Goal: Task Accomplishment & Management: Use online tool/utility

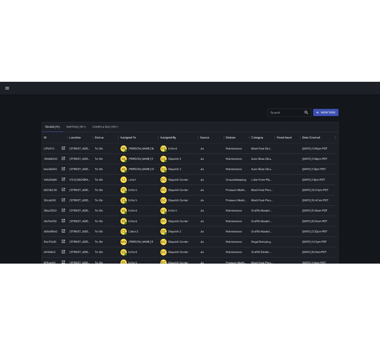
scroll to position [317, 560]
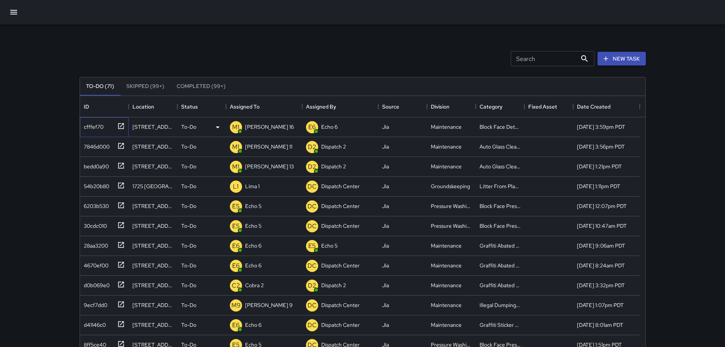
click at [122, 126] on icon at bounding box center [121, 126] width 8 height 8
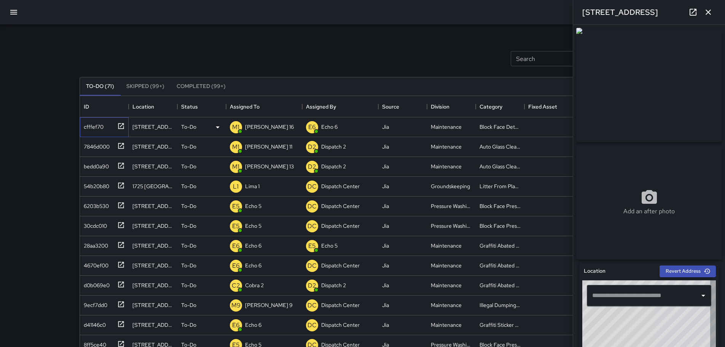
type input "**********"
click at [712, 11] on icon "button" at bounding box center [707, 12] width 9 height 9
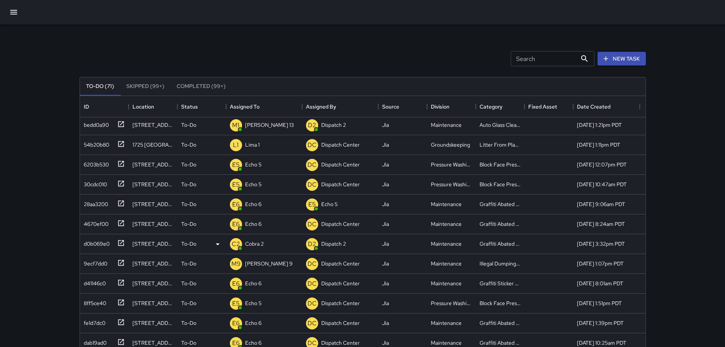
scroll to position [0, 0]
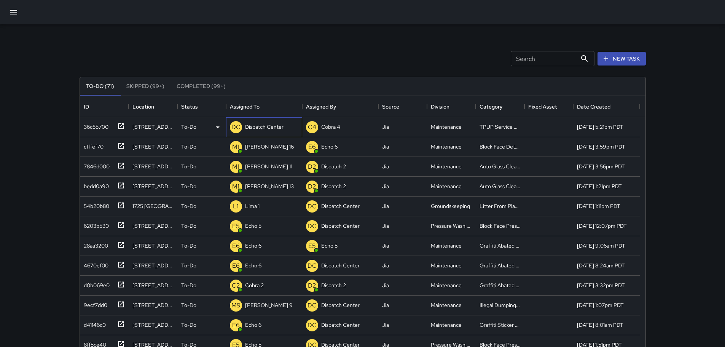
click at [255, 123] on p "Dispatch Center" at bounding box center [264, 127] width 38 height 8
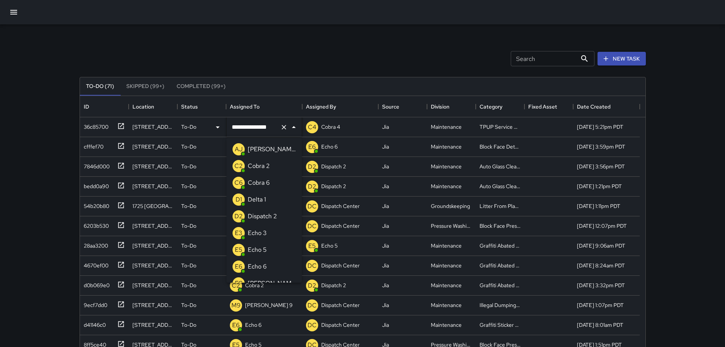
scroll to position [528, 0]
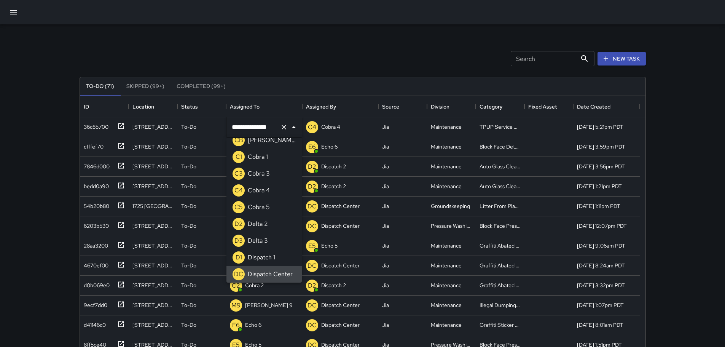
click at [300, 62] on div "Search Search New Task" at bounding box center [362, 59] width 569 height 40
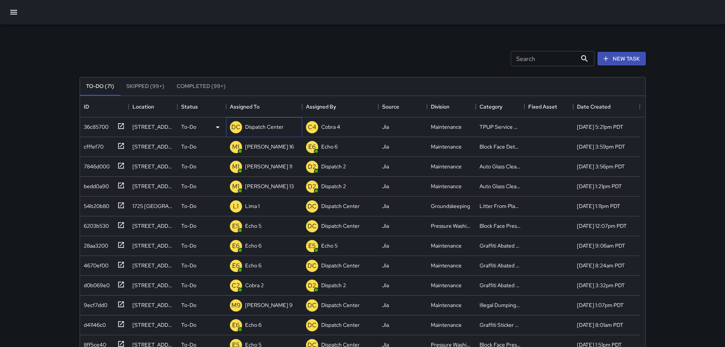
click at [270, 125] on p "Dispatch Center" at bounding box center [264, 127] width 38 height 8
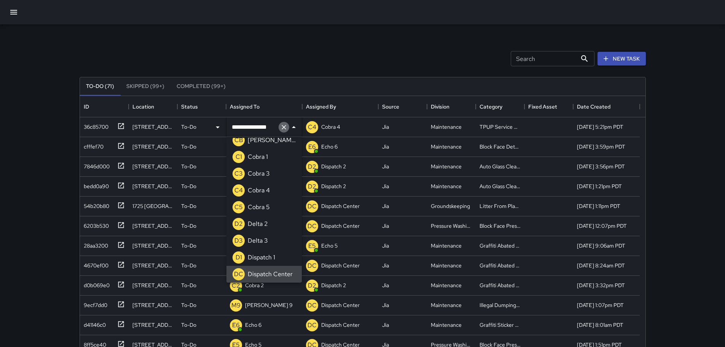
click at [284, 128] on icon "Clear" at bounding box center [284, 127] width 5 height 5
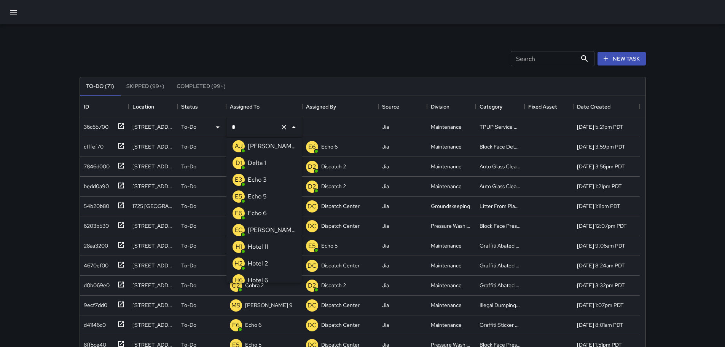
type input "**"
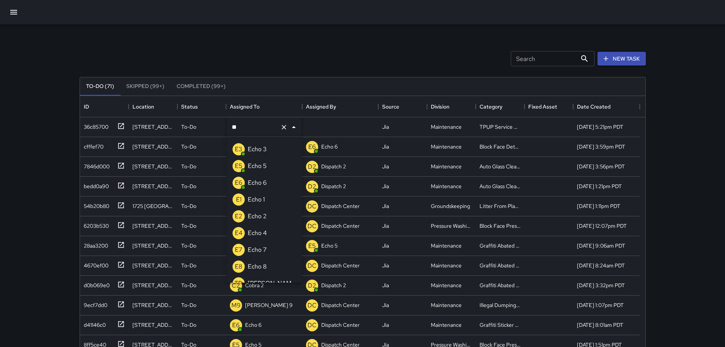
click at [261, 148] on p "Echo 3" at bounding box center [257, 149] width 19 height 9
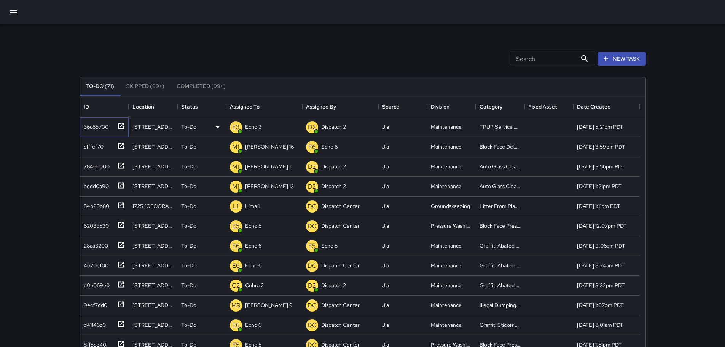
click at [121, 126] on icon at bounding box center [121, 126] width 6 height 6
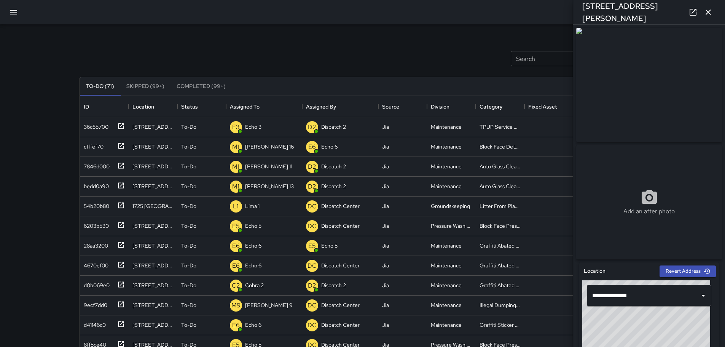
click at [708, 15] on icon "button" at bounding box center [707, 12] width 9 height 9
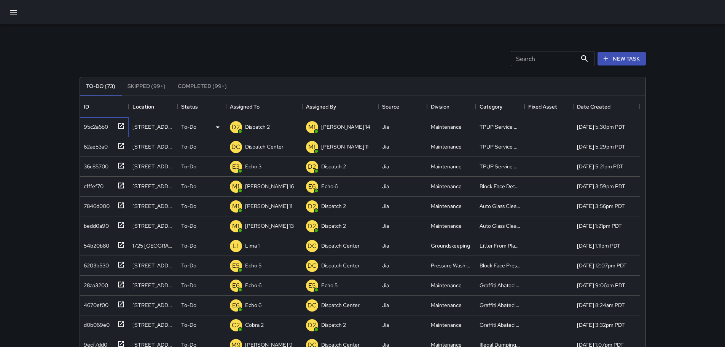
click at [121, 123] on icon at bounding box center [121, 126] width 8 height 8
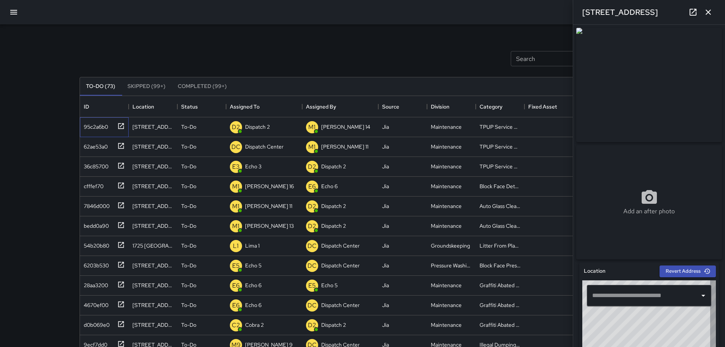
type input "**********"
click at [713, 11] on button "button" at bounding box center [707, 12] width 15 height 15
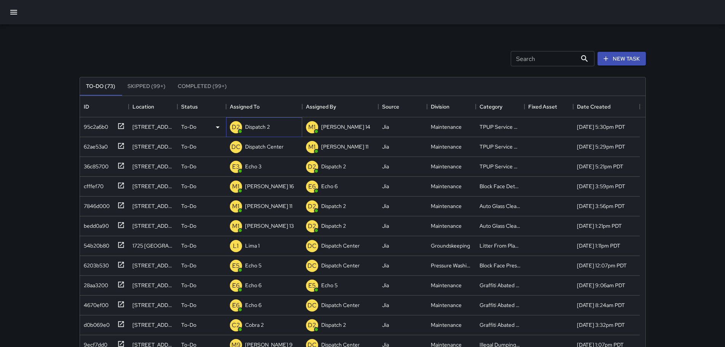
click at [265, 127] on p "Dispatch 2" at bounding box center [257, 127] width 25 height 8
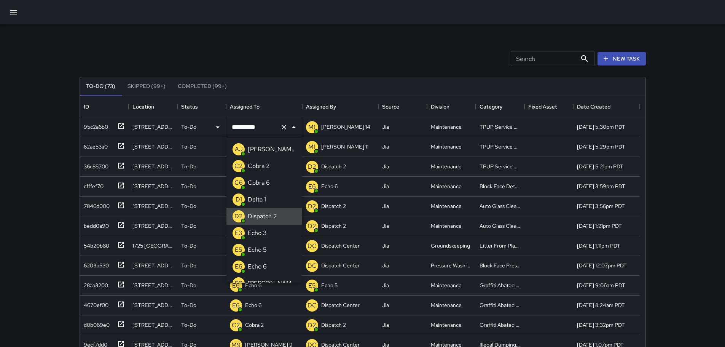
click at [282, 129] on icon "Clear" at bounding box center [284, 127] width 5 height 5
type input "***"
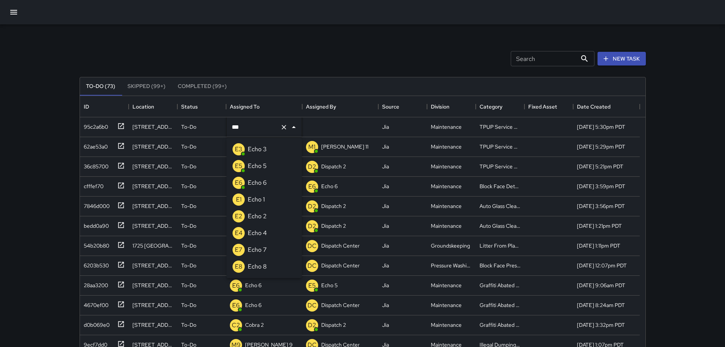
click at [275, 144] on li "E3 Echo 3" at bounding box center [263, 149] width 75 height 17
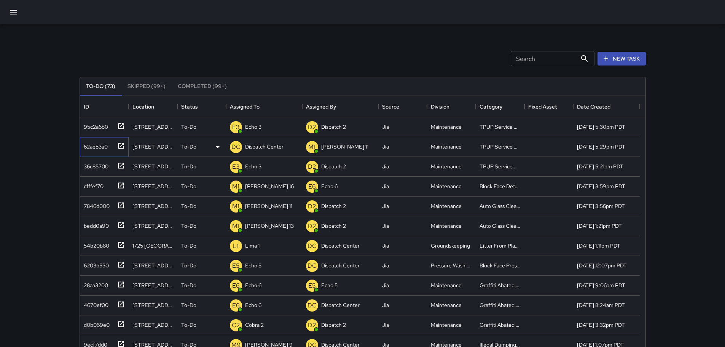
click at [120, 146] on icon at bounding box center [121, 146] width 8 height 8
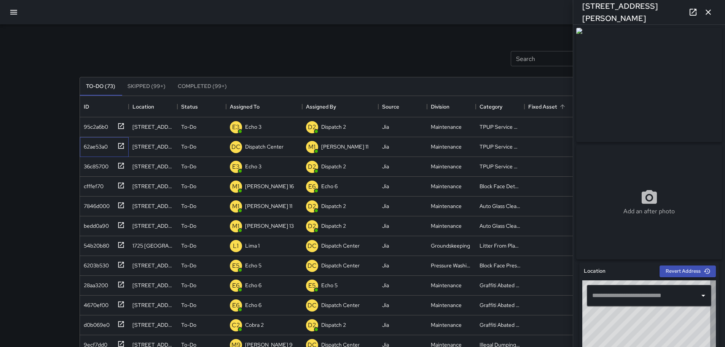
type input "**********"
click at [269, 153] on div "DC Dispatch Center" at bounding box center [256, 146] width 57 height 15
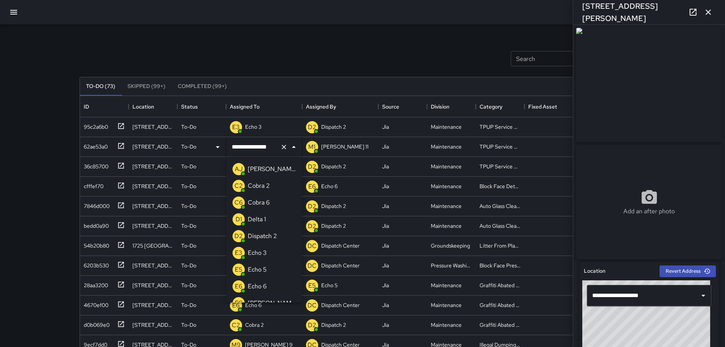
scroll to position [528, 0]
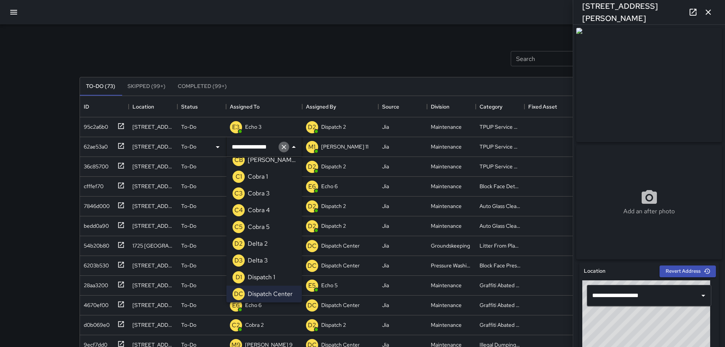
click at [284, 151] on button "Clear" at bounding box center [283, 147] width 11 height 11
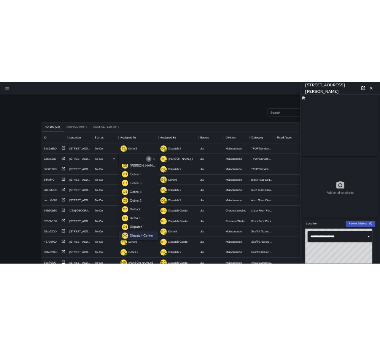
scroll to position [3, 0]
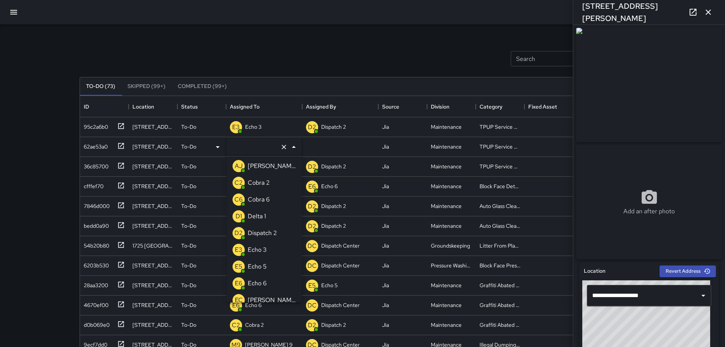
type input "*"
click at [241, 197] on p "E3" at bounding box center [239, 199] width 8 height 9
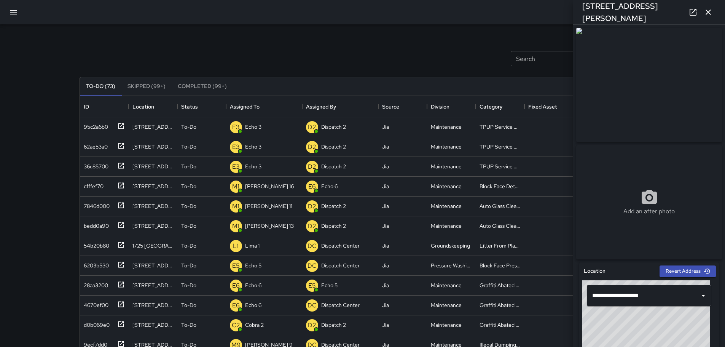
click at [705, 14] on icon "button" at bounding box center [707, 12] width 9 height 9
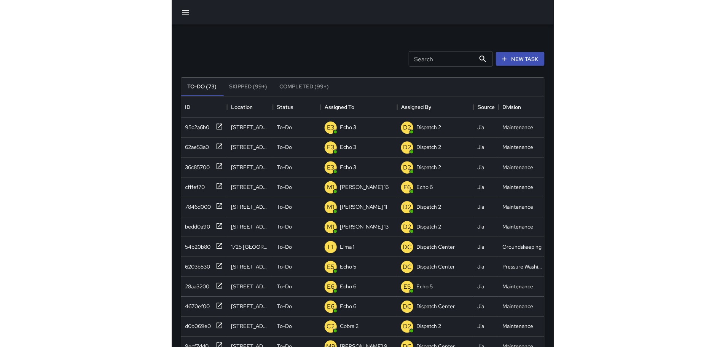
scroll to position [317, 560]
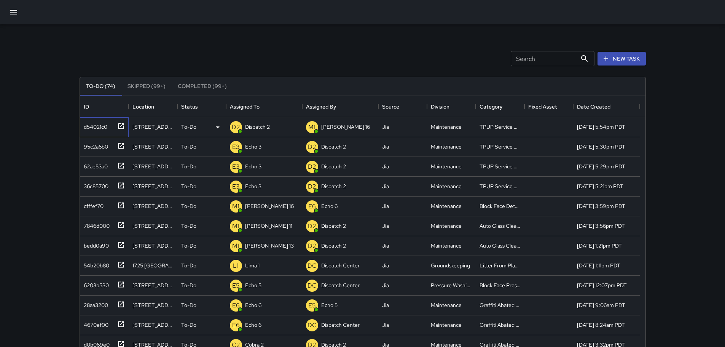
click at [118, 125] on icon at bounding box center [121, 126] width 6 height 6
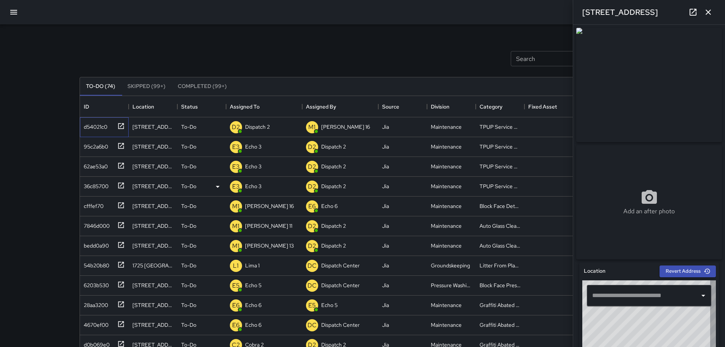
type input "**********"
click at [709, 13] on icon "button" at bounding box center [707, 12] width 5 height 5
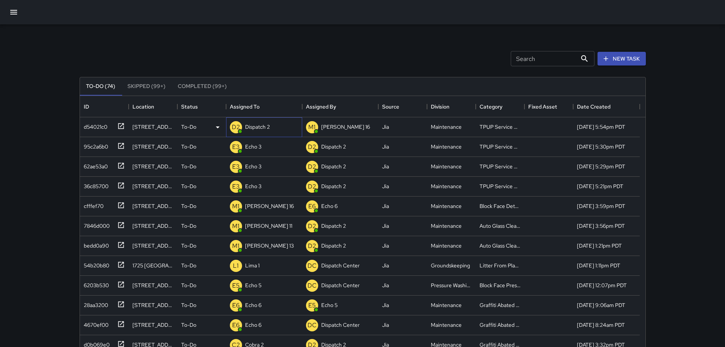
click at [260, 131] on div "Dispatch 2" at bounding box center [257, 126] width 28 height 11
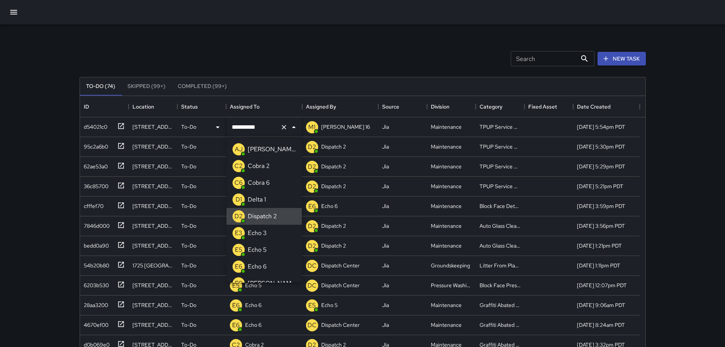
click at [282, 129] on icon "Clear" at bounding box center [284, 127] width 5 height 5
type input "*"
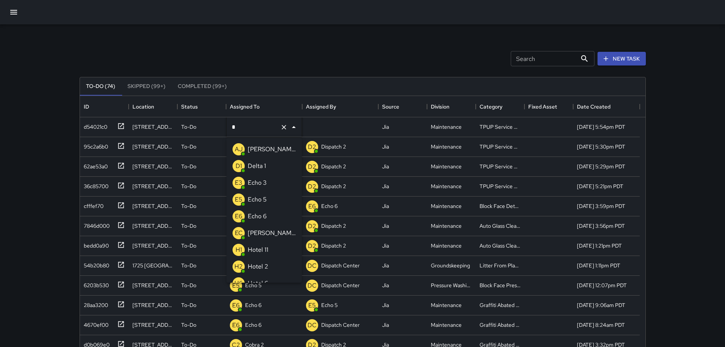
click at [262, 180] on p "Echo 3" at bounding box center [257, 182] width 19 height 9
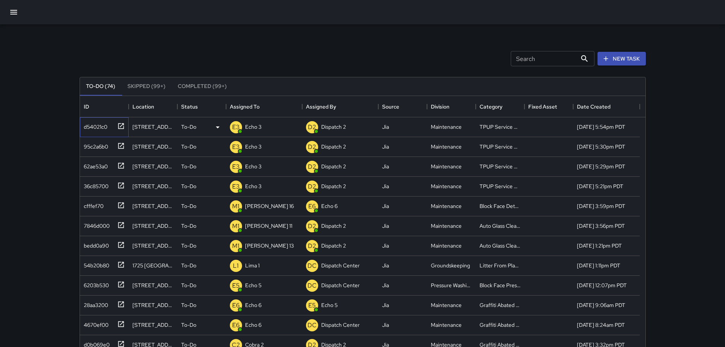
click at [119, 128] on icon at bounding box center [121, 126] width 6 height 6
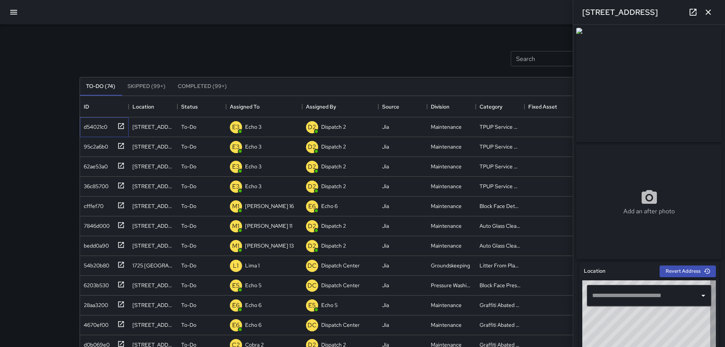
type input "**********"
click at [691, 14] on icon at bounding box center [692, 12] width 9 height 9
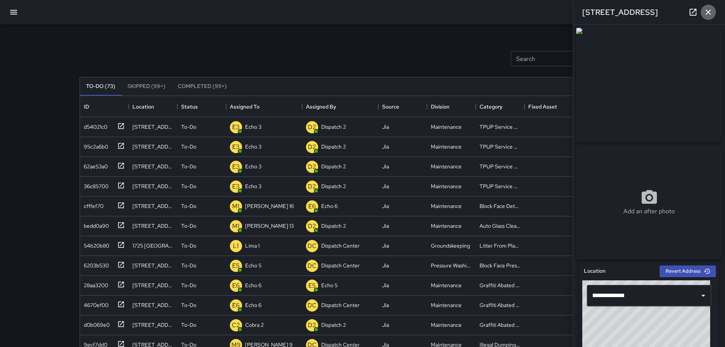
click at [711, 12] on icon "button" at bounding box center [707, 12] width 9 height 9
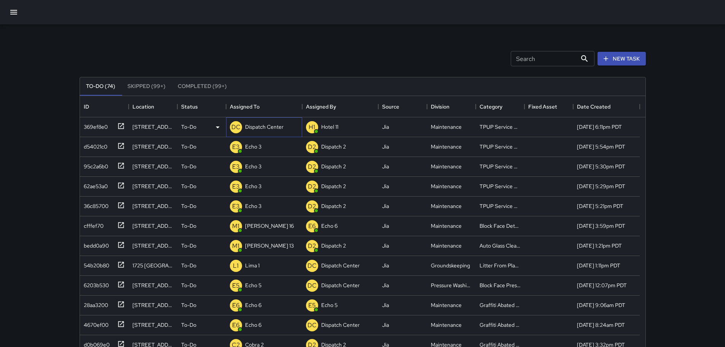
click at [265, 129] on p "Dispatch Center" at bounding box center [264, 127] width 38 height 8
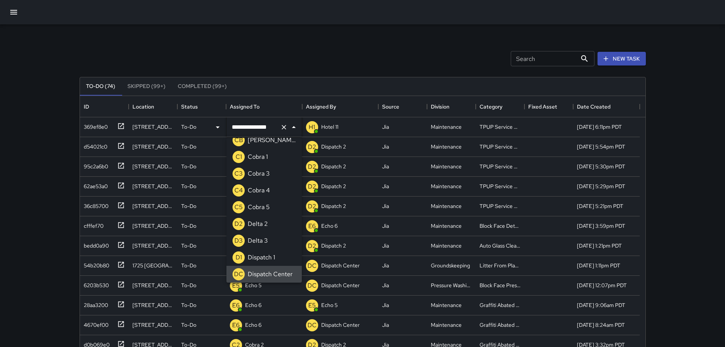
click at [280, 127] on icon "Clear" at bounding box center [284, 127] width 8 height 8
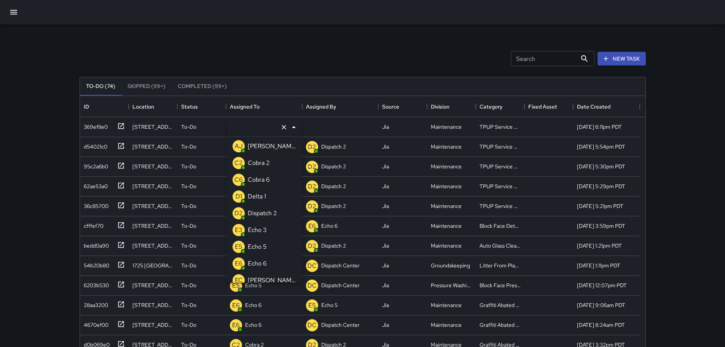
type input "*"
click at [250, 178] on p "Echo 3" at bounding box center [257, 179] width 19 height 9
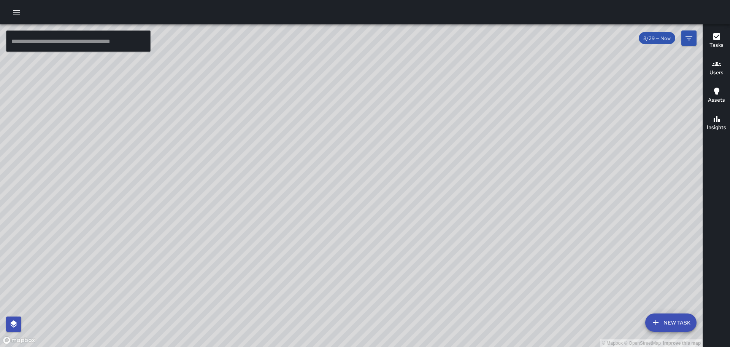
drag, startPoint x: 421, startPoint y: 202, endPoint x: 405, endPoint y: 245, distance: 45.7
click at [319, 245] on div "© Mapbox © OpenStreetMap Improve this map" at bounding box center [351, 185] width 703 height 322
